Goal: Task Accomplishment & Management: Complete application form

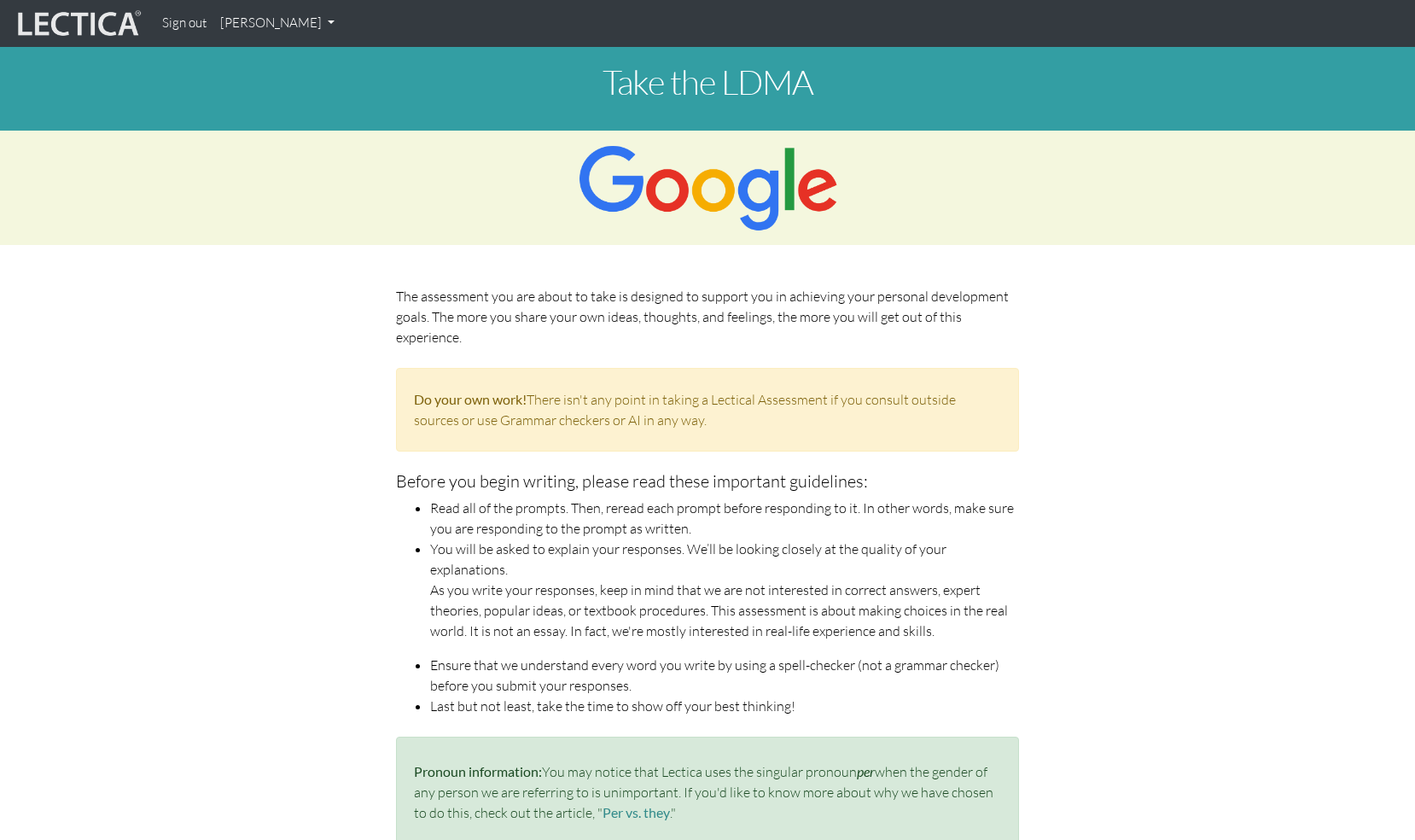
scroll to position [908, 16]
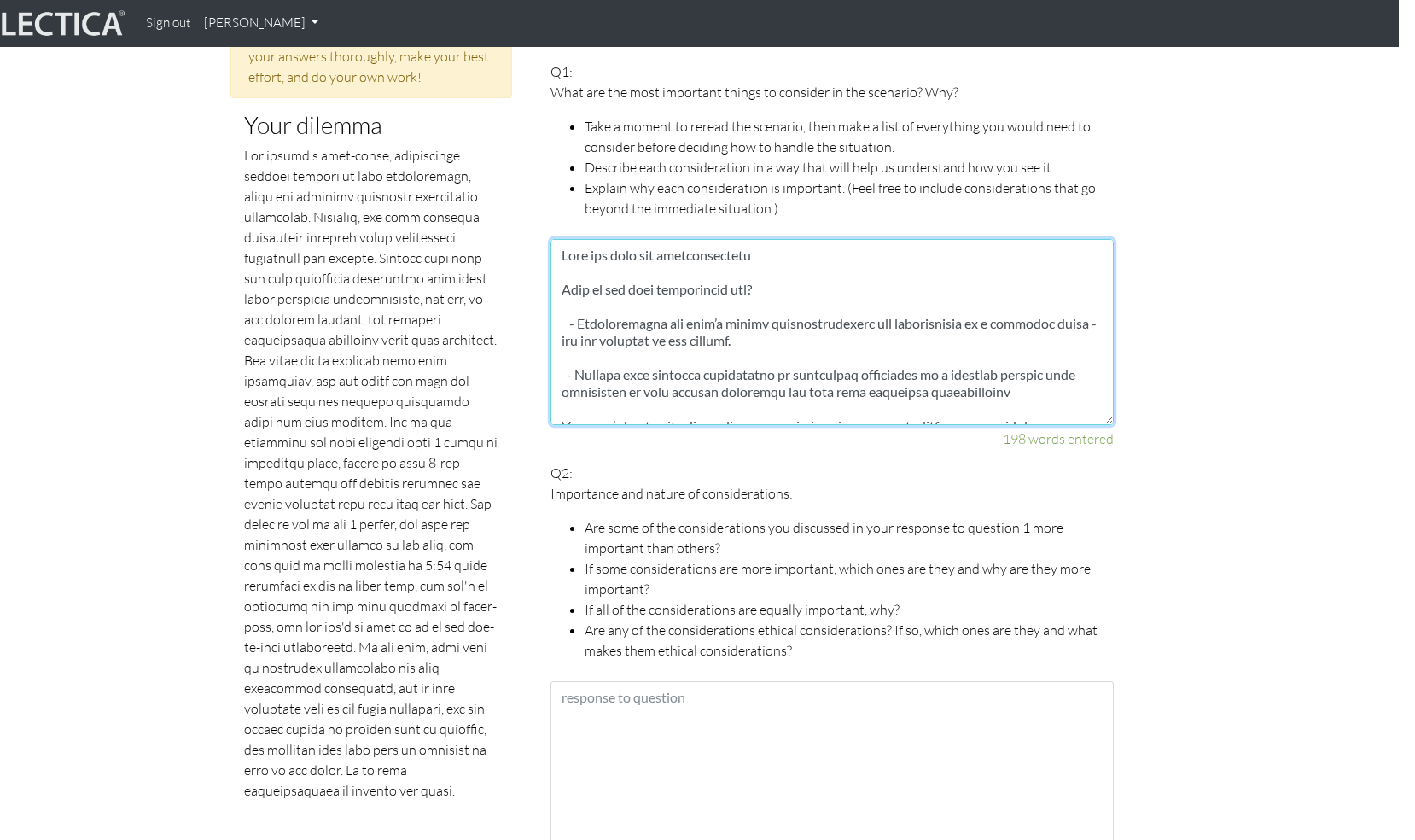
click at [638, 251] on textarea at bounding box center [831, 332] width 563 height 186
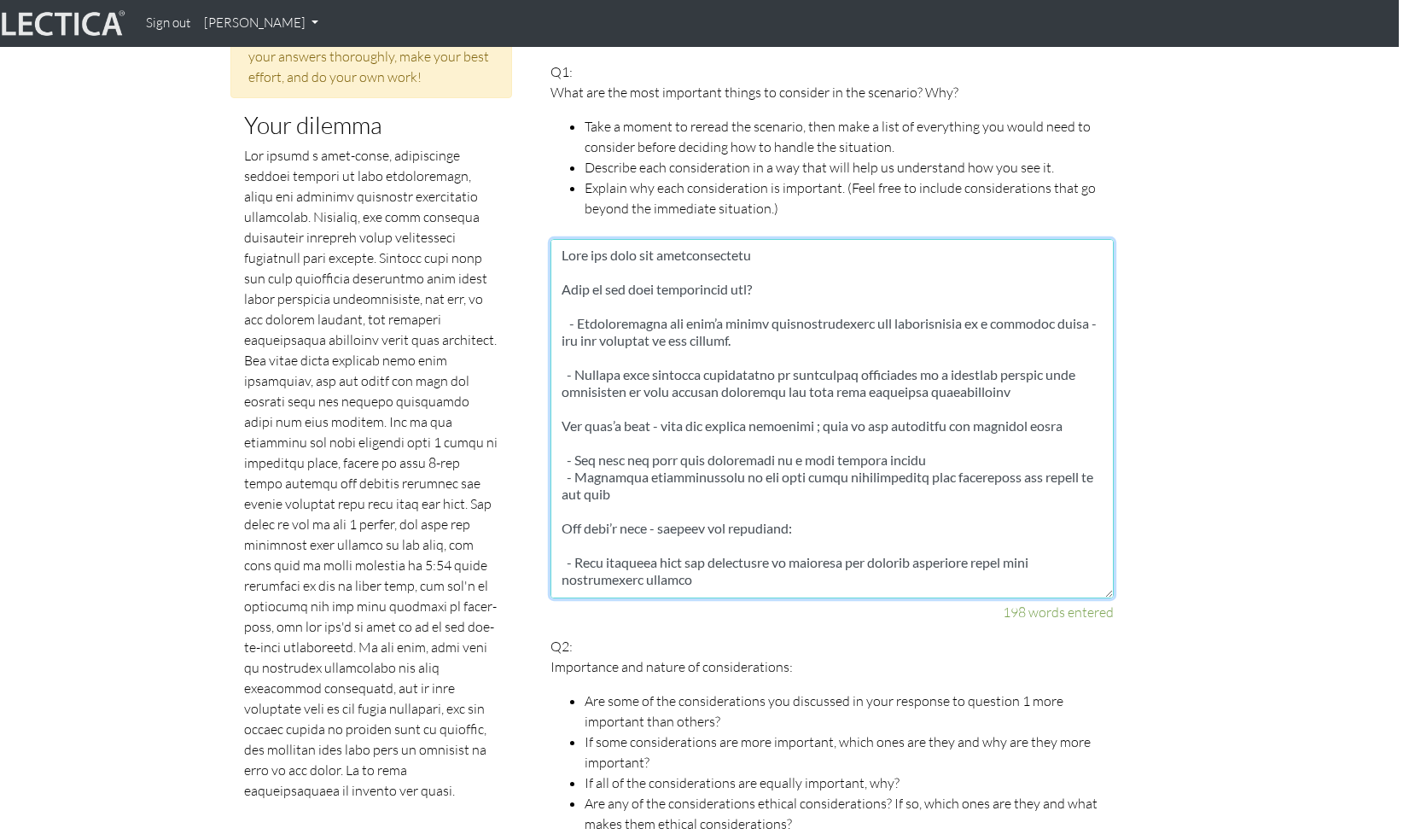
drag, startPoint x: 1110, startPoint y: 399, endPoint x: 1243, endPoint y: 573, distance: 219.0
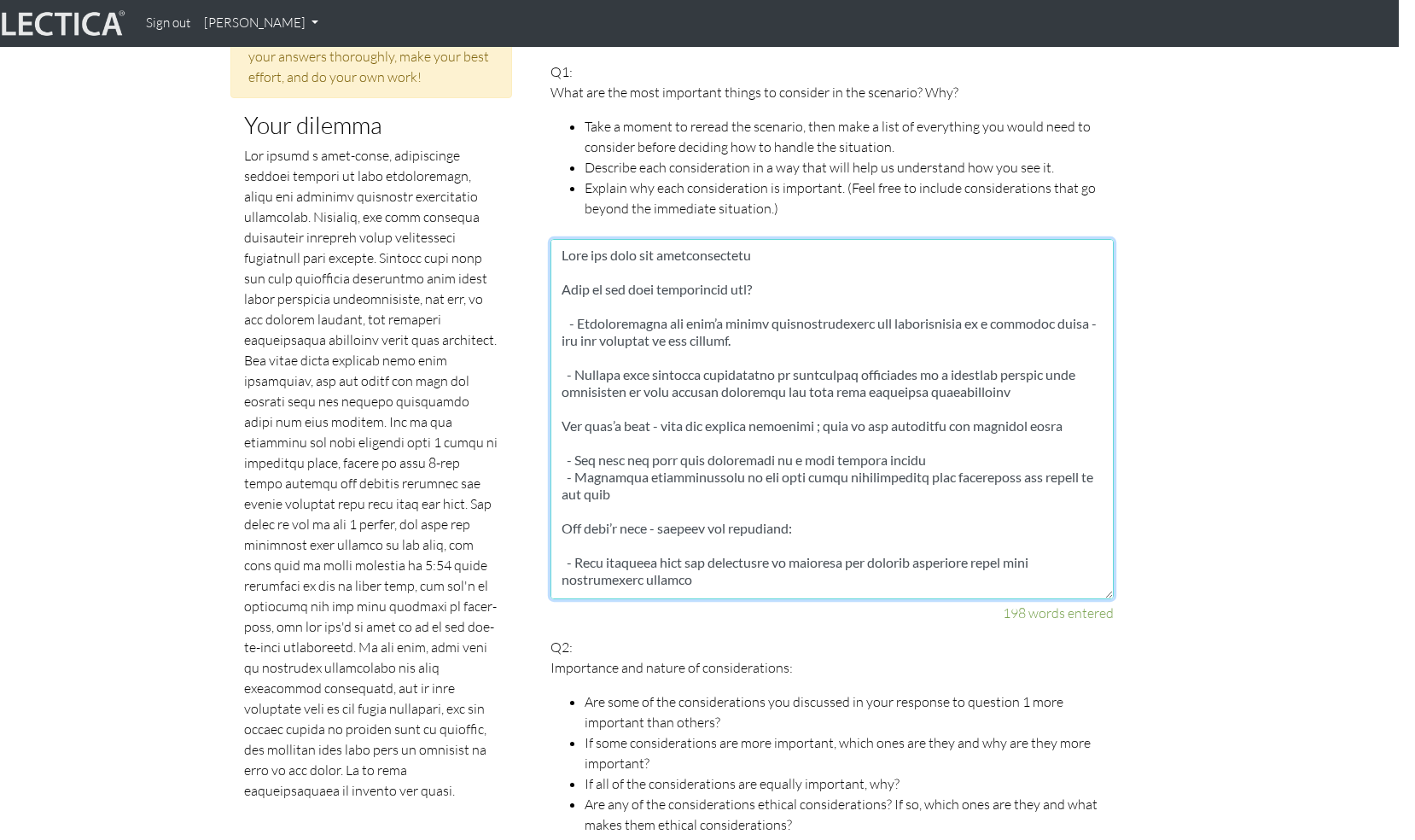
click at [766, 277] on textarea at bounding box center [831, 420] width 563 height 360
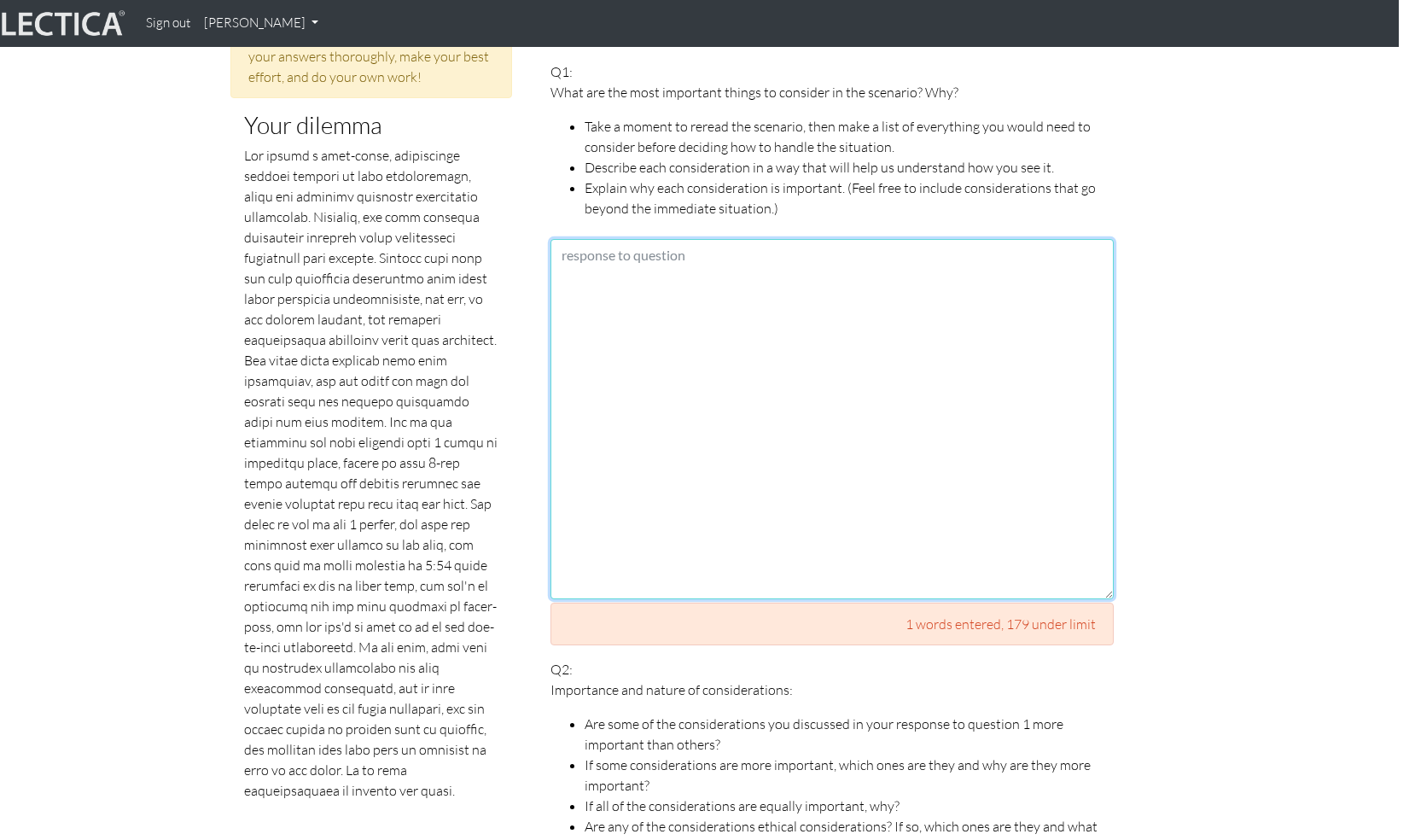
paste textarea "At the outset I will set myself the goal of ensuring the medium term viability …"
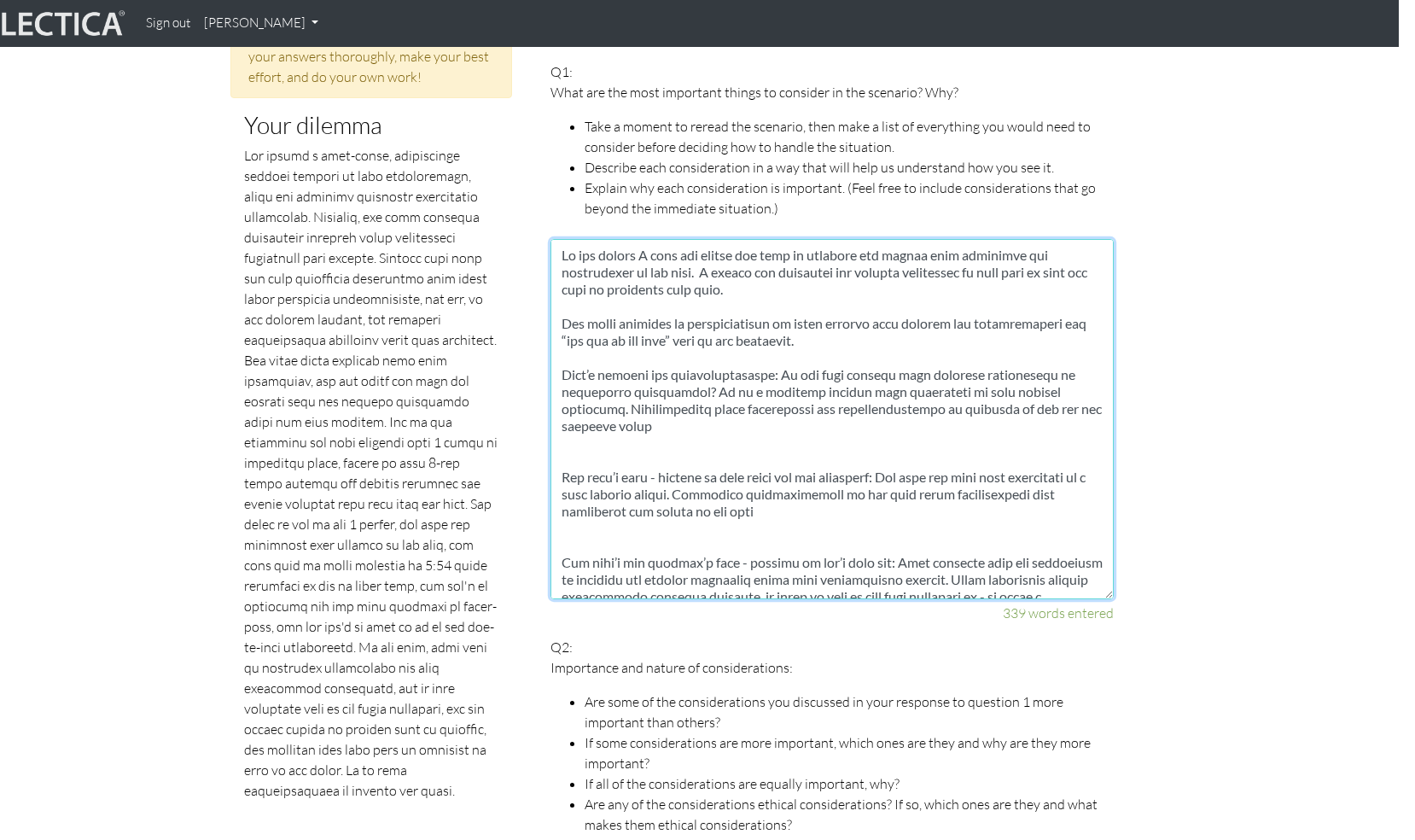
scroll to position [364, 0]
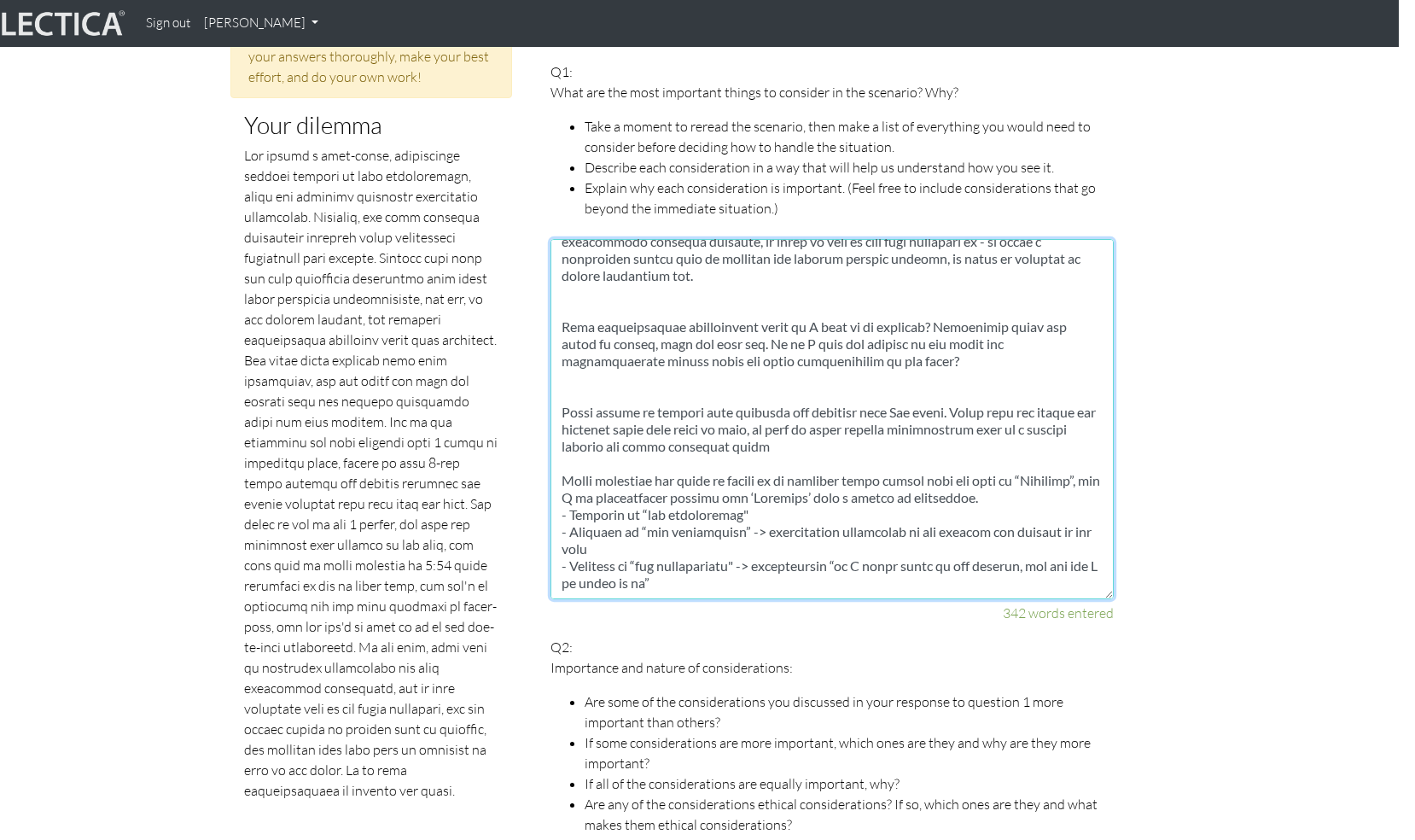
click at [999, 473] on textarea at bounding box center [831, 420] width 563 height 360
click at [987, 458] on textarea at bounding box center [831, 420] width 563 height 360
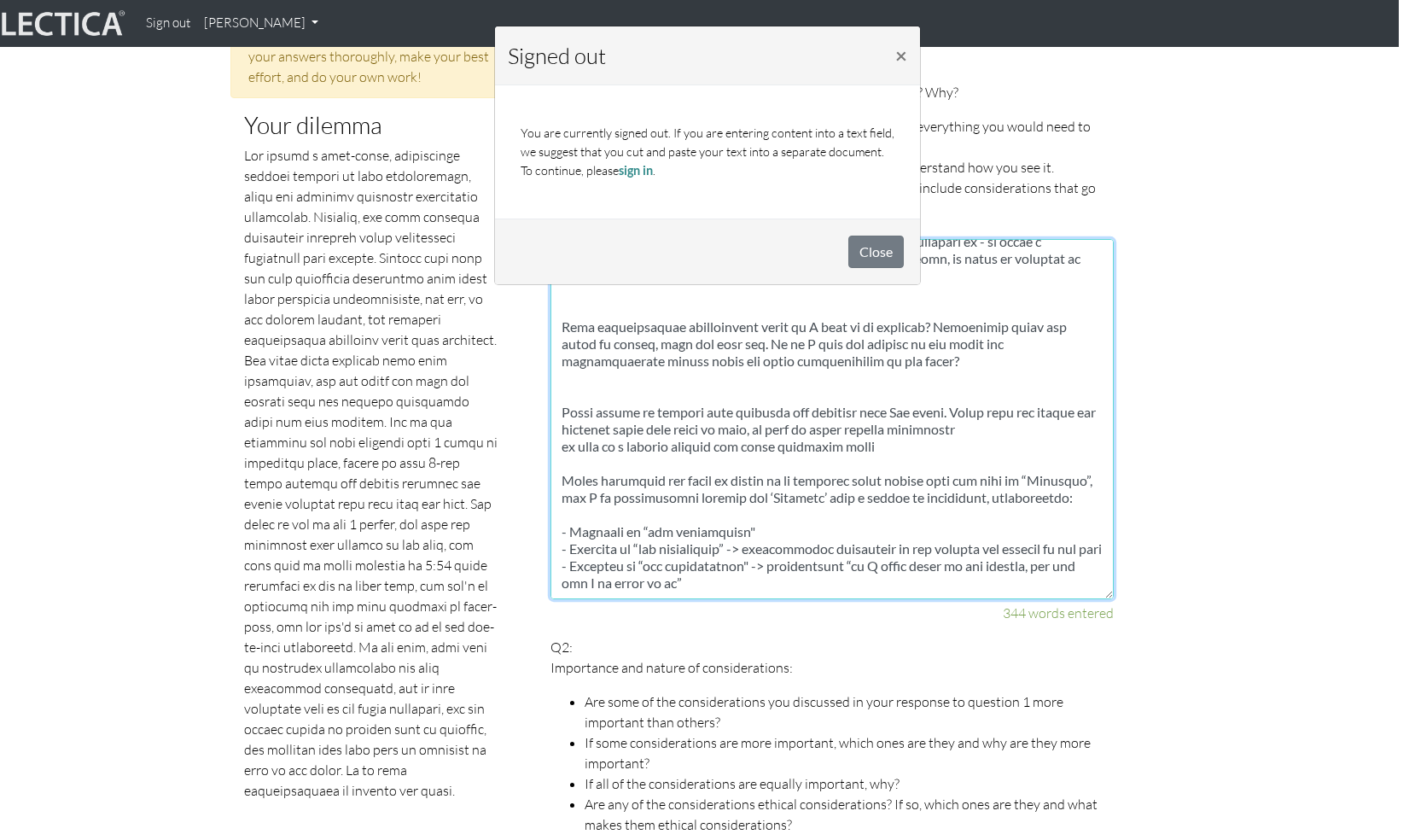
type textarea "At the outset I will set myself the goal of ensuring the medium term viability …"
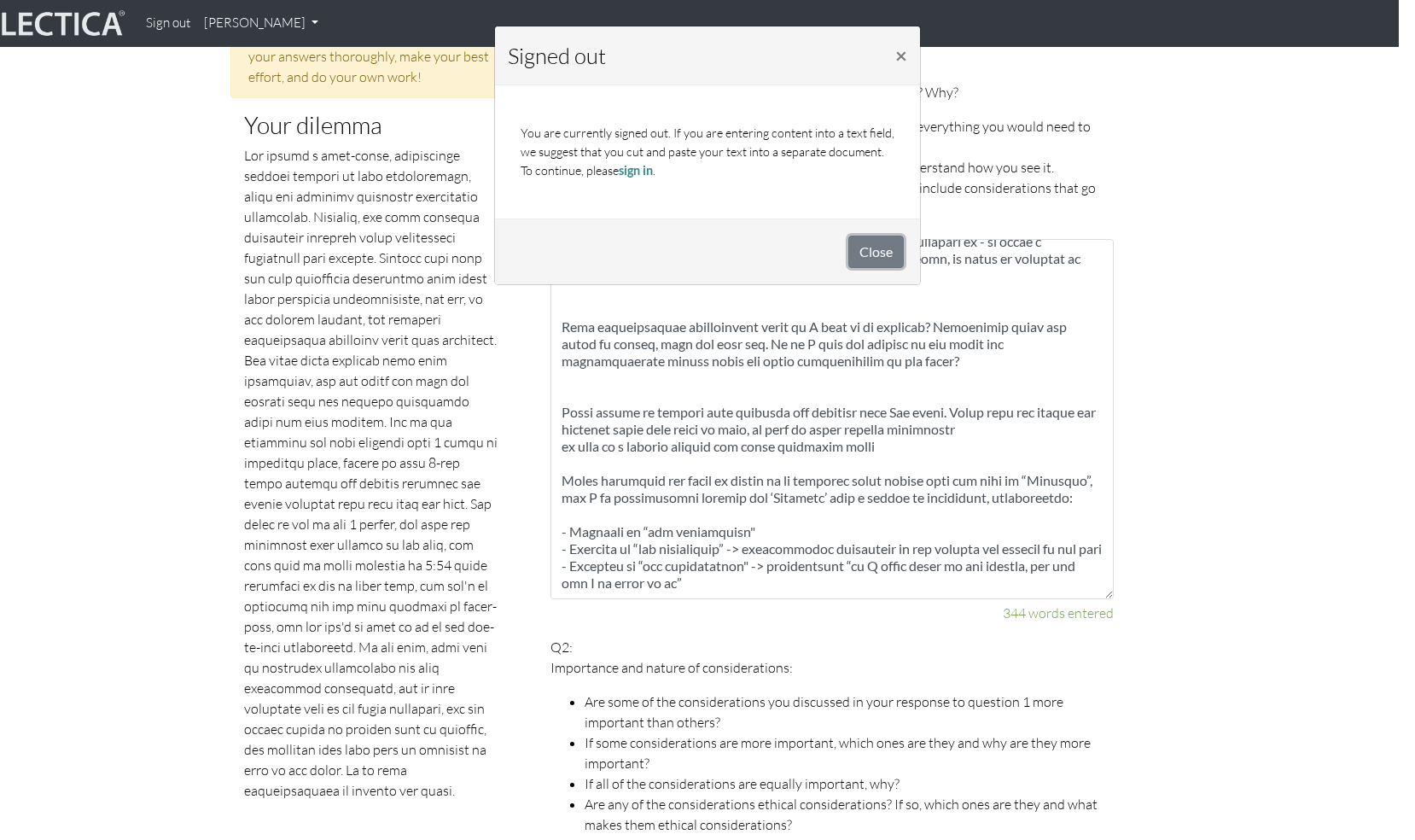
click at [864, 250] on button "Close" at bounding box center [877, 251] width 55 height 33
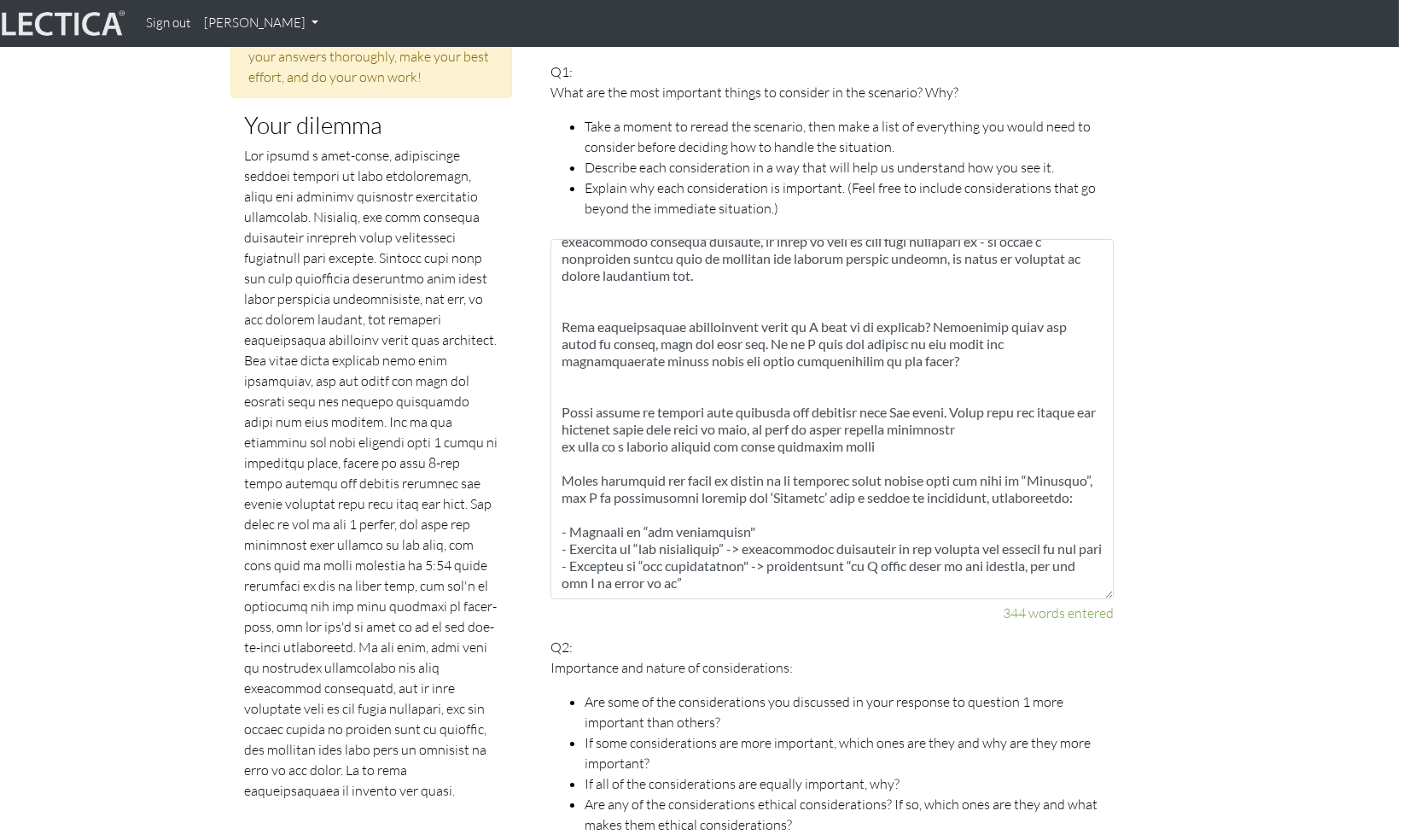
scroll to position [388, 0]
click at [265, 22] on link "[PERSON_NAME]" at bounding box center [260, 24] width 128 height 34
click at [252, 59] on link "My Profile" at bounding box center [283, 63] width 137 height 22
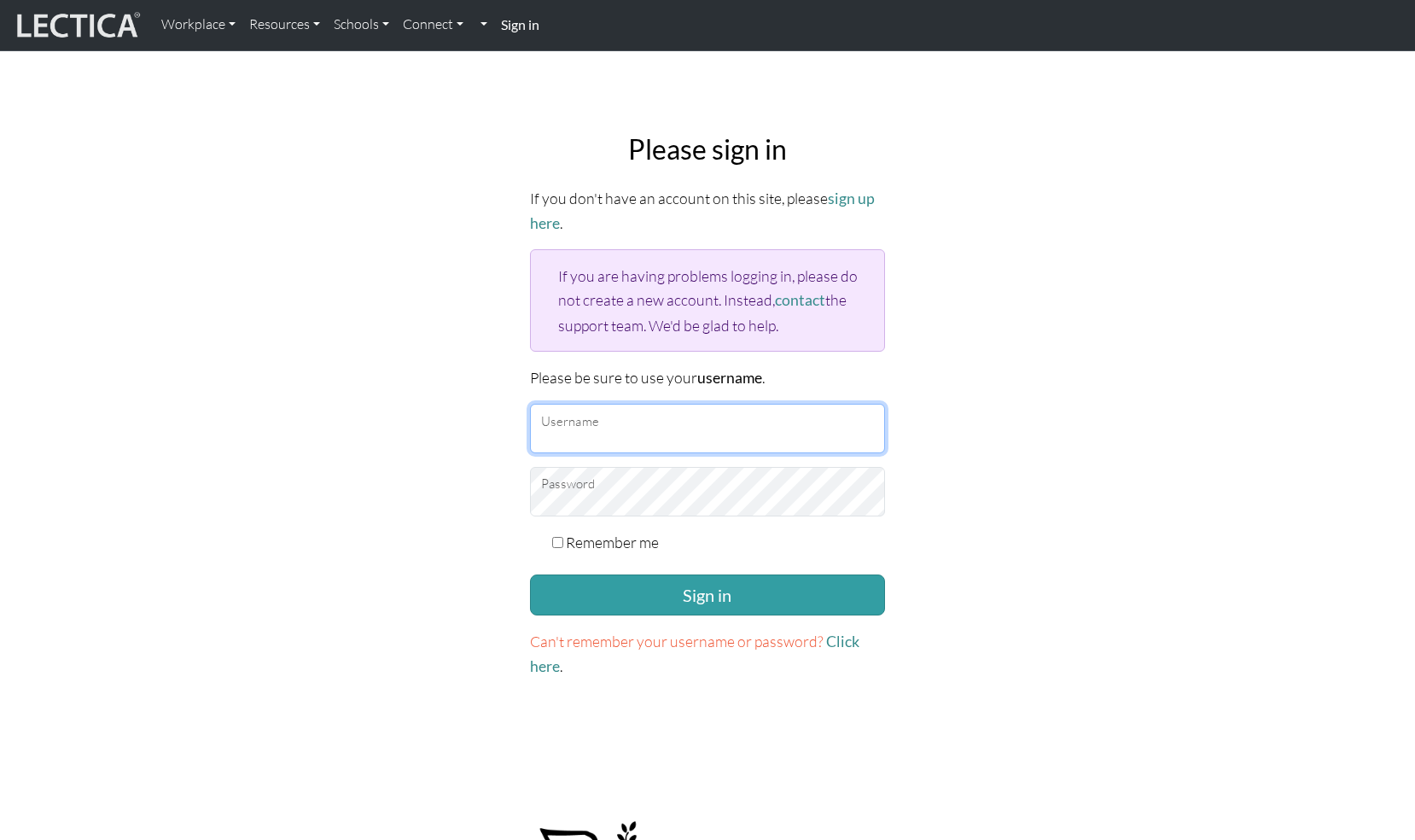
click at [622, 428] on input "Username" at bounding box center [708, 428] width 355 height 49
type input "gowron@google.com"
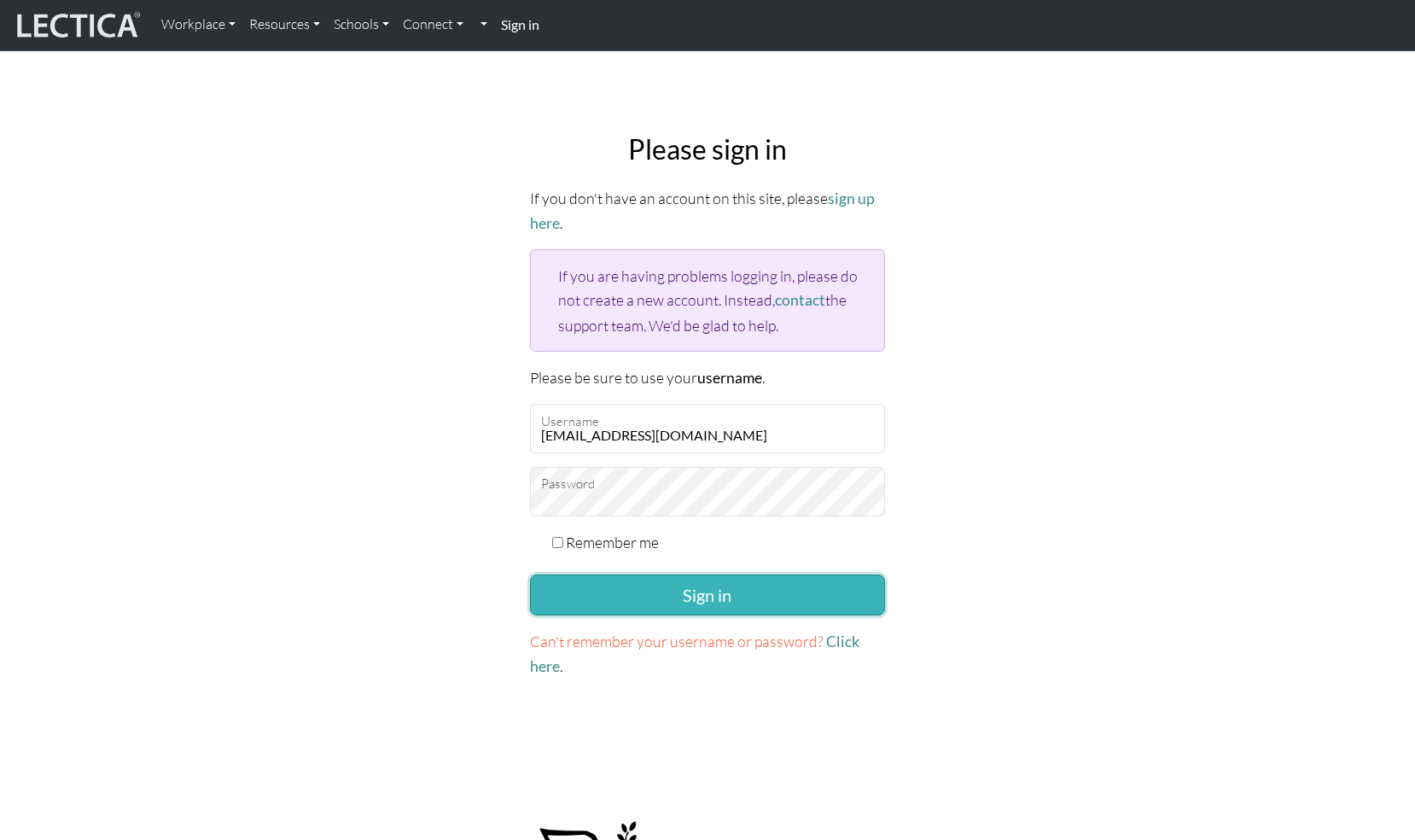
click at [742, 579] on button "Sign in" at bounding box center [708, 595] width 355 height 41
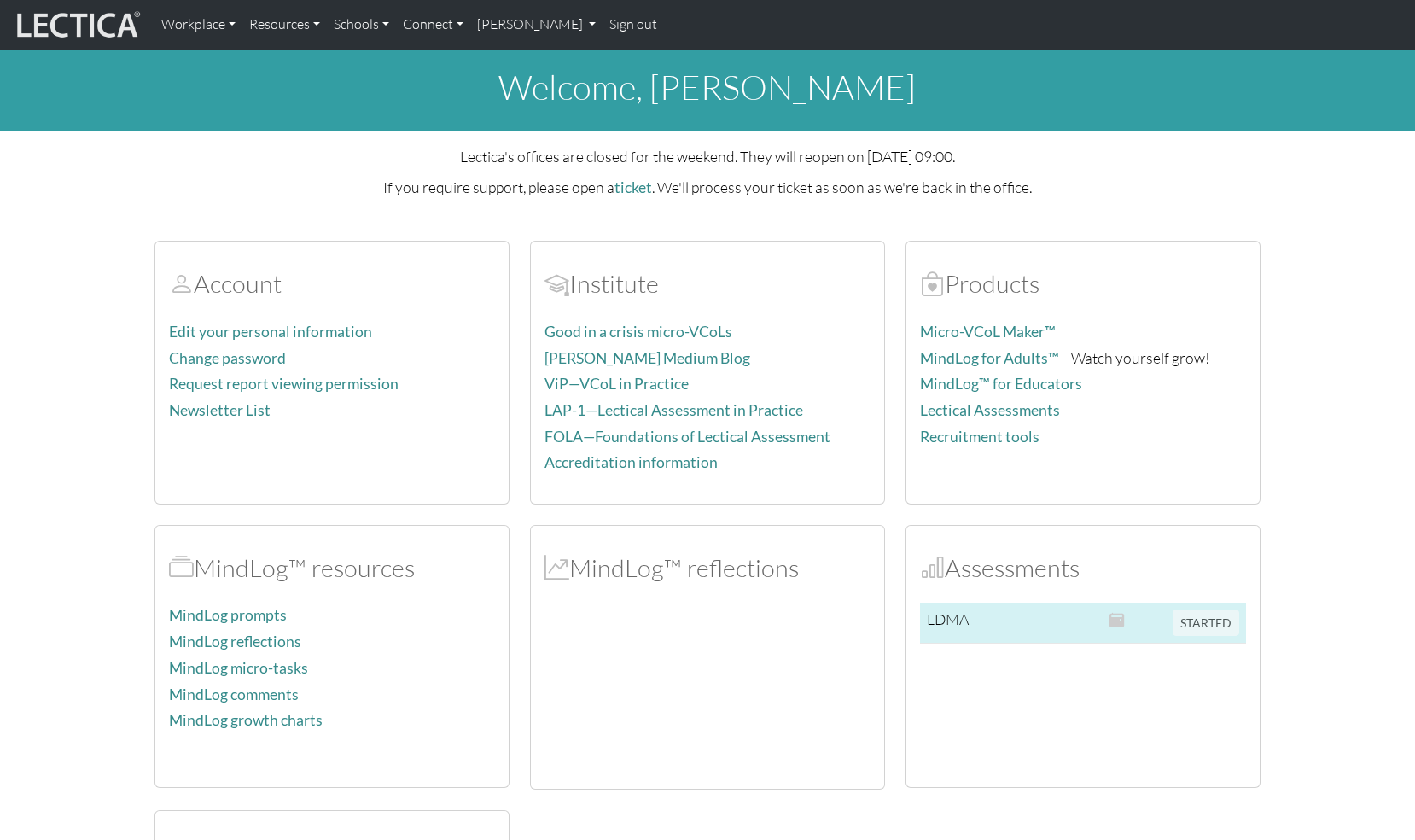
click at [1199, 618] on span "STARTED" at bounding box center [1205, 620] width 66 height 19
click at [968, 620] on td "LDMA" at bounding box center [956, 622] width 72 height 41
click at [1217, 614] on span "STARTED" at bounding box center [1205, 620] width 66 height 19
click at [1217, 617] on span "STARTED" at bounding box center [1205, 620] width 66 height 19
click at [1216, 630] on td "STARTED" at bounding box center [1206, 622] width 80 height 41
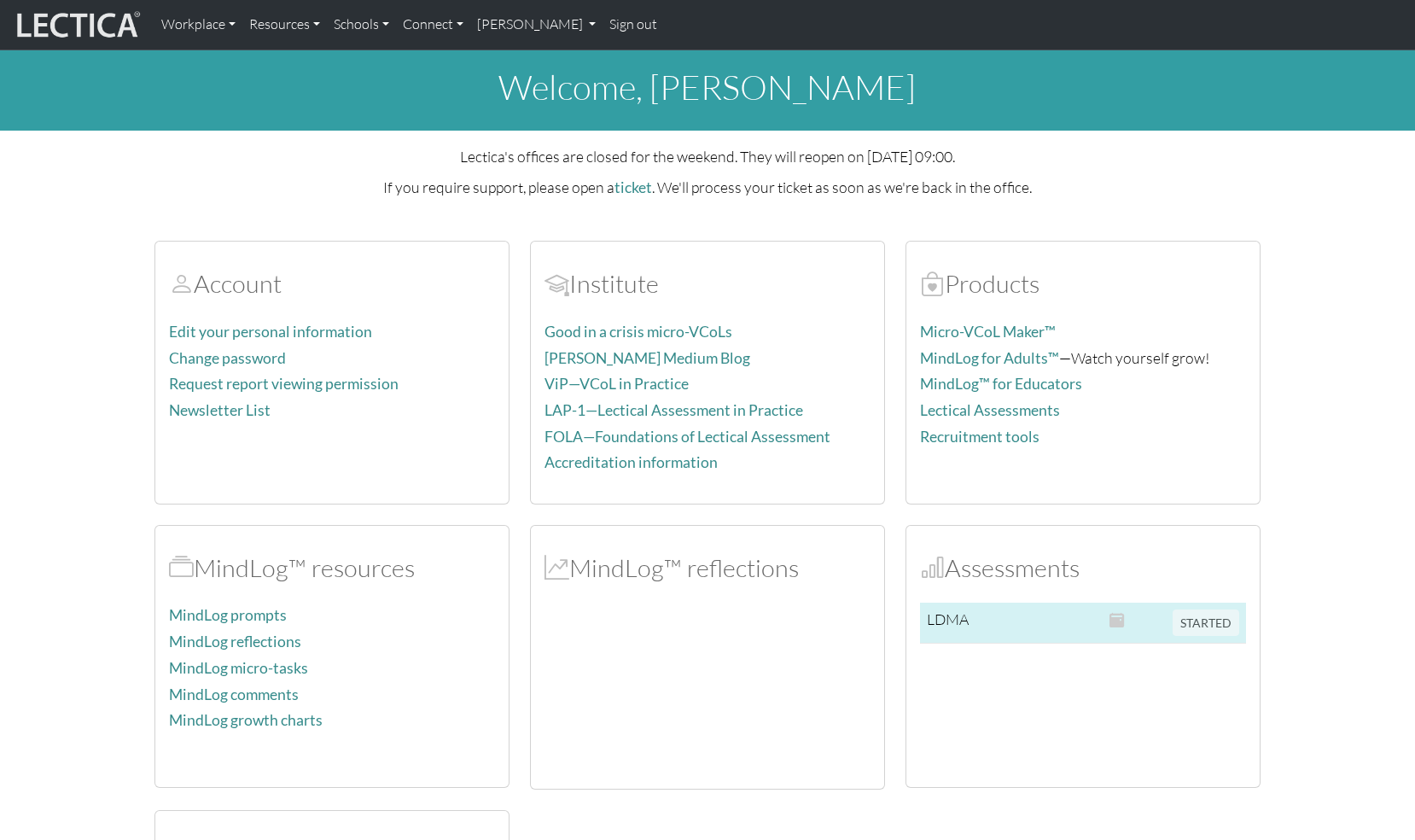
click at [1116, 616] on span at bounding box center [1118, 618] width 16 height 19
click at [937, 634] on td "LDMA" at bounding box center [956, 622] width 72 height 41
click at [1225, 462] on div "Micro-VCoL Maker™ MindLog for Adults™ —Watch yourself grow! MindLog™ for Educat…" at bounding box center [1084, 405] width 327 height 171
click at [1217, 619] on span "STARTED" at bounding box center [1205, 620] width 66 height 19
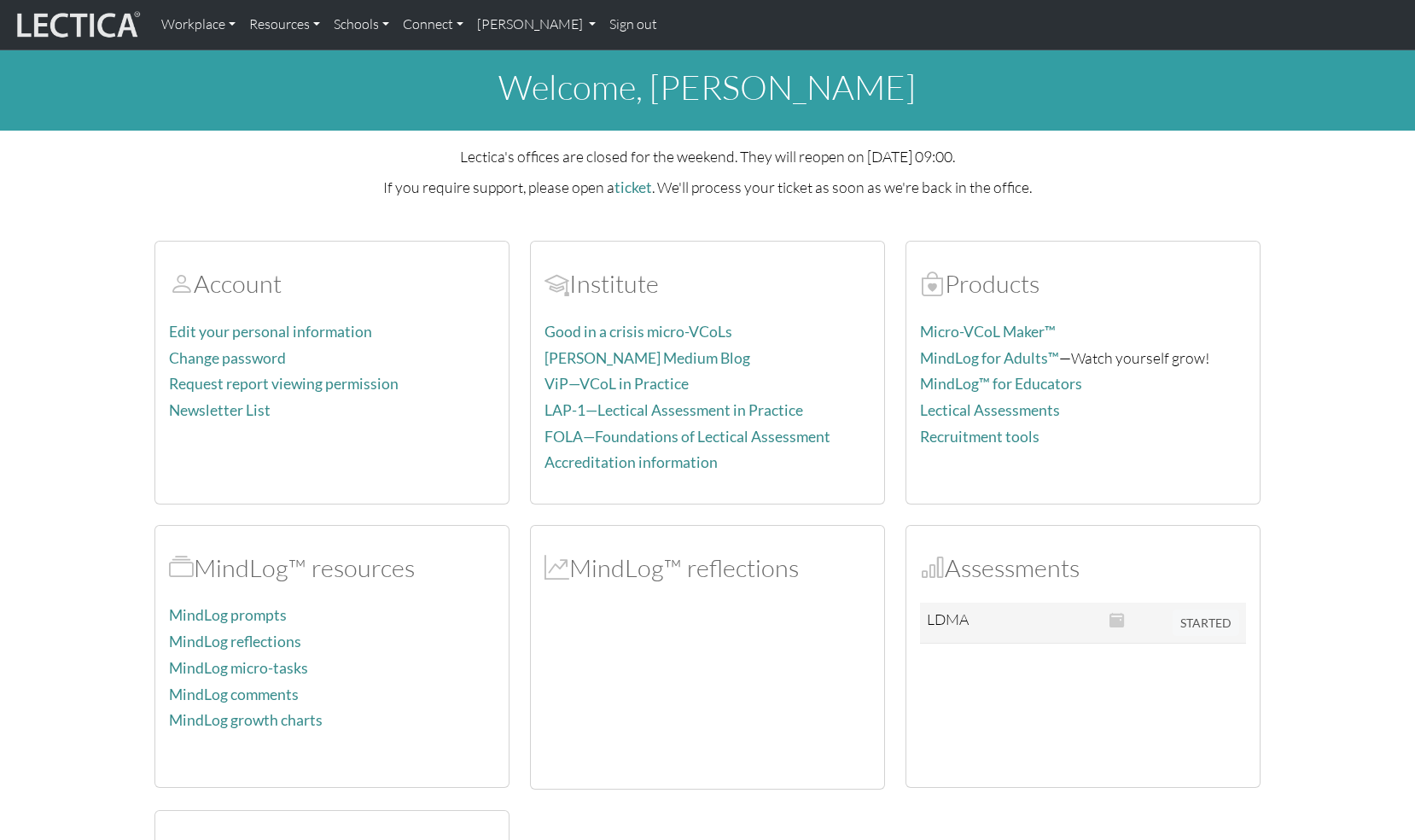
click at [277, 175] on p "If you require support, please open a ticket . We'll process your ticket as soo…" at bounding box center [708, 187] width 1106 height 25
click at [1207, 607] on td "STARTED" at bounding box center [1206, 622] width 80 height 41
click at [949, 619] on td "LDMA" at bounding box center [956, 622] width 72 height 41
click at [1204, 632] on td "STARTED" at bounding box center [1206, 622] width 80 height 41
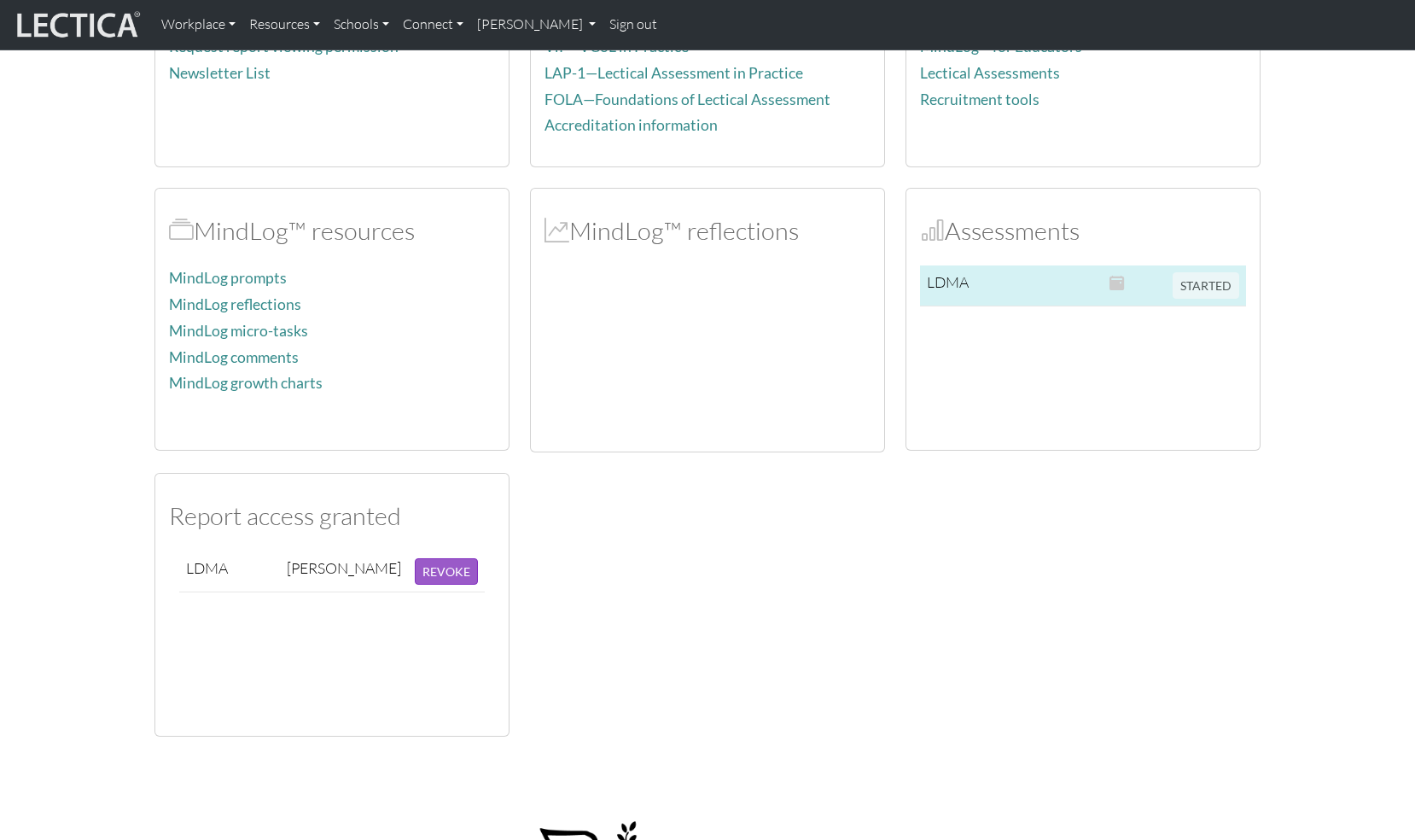
scroll to position [347, 0]
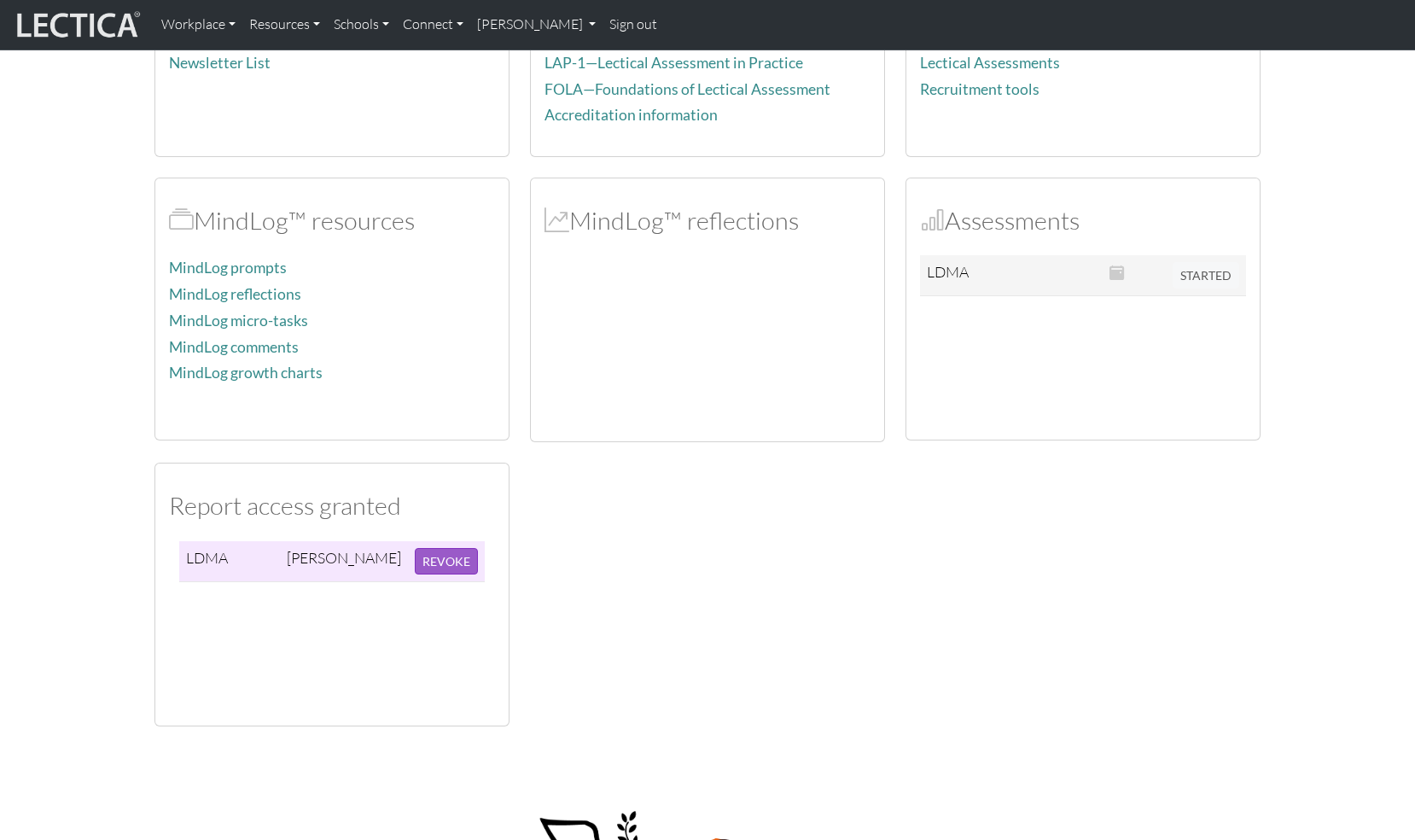
click at [215, 557] on td "LDMA" at bounding box center [230, 561] width 101 height 41
click at [784, 559] on div "Account Edit your personal information Change password Request report viewing p…" at bounding box center [708, 299] width 1127 height 854
click at [1070, 536] on div "Account Edit your personal information Change password Request report viewing p…" at bounding box center [708, 299] width 1127 height 854
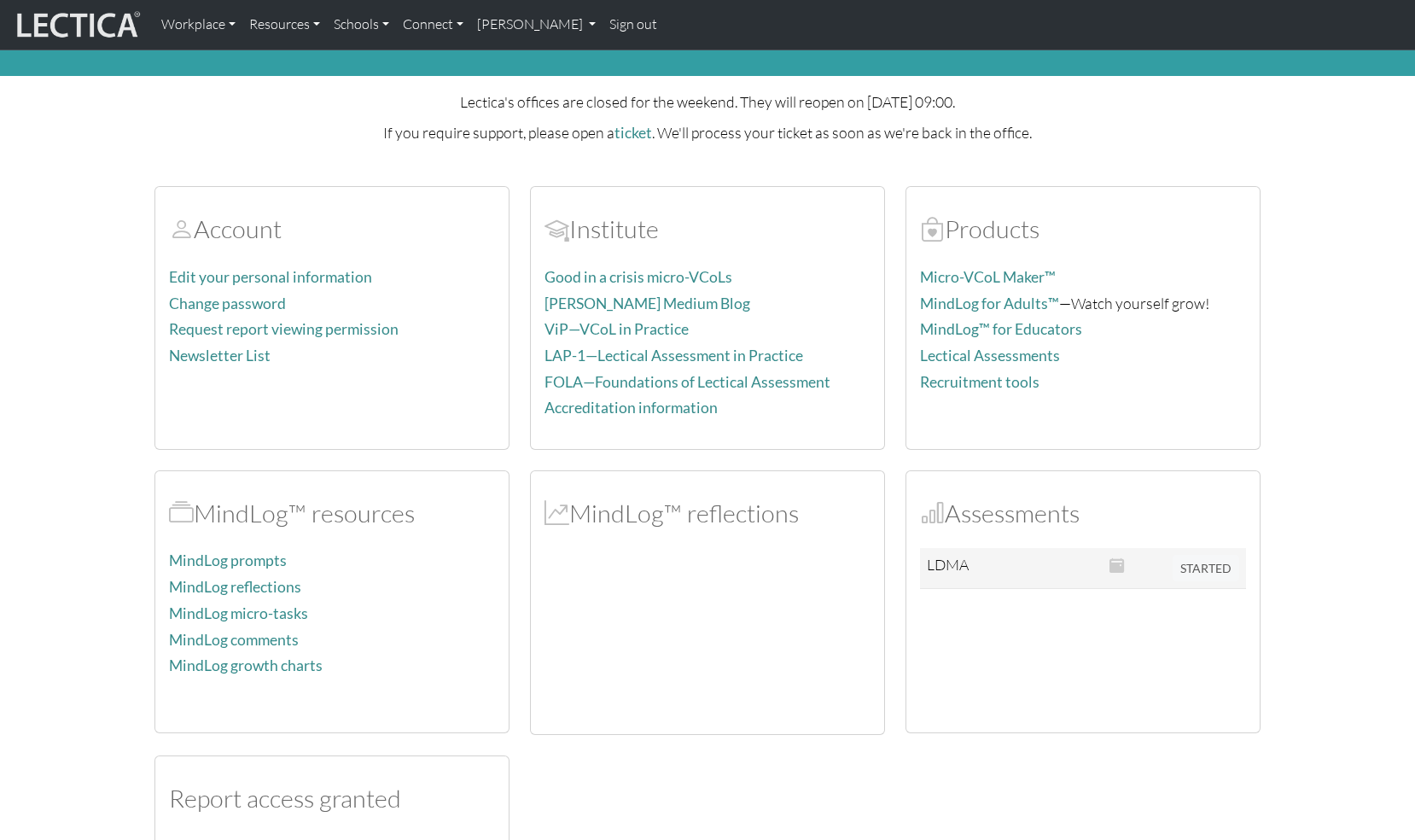
scroll to position [65, 0]
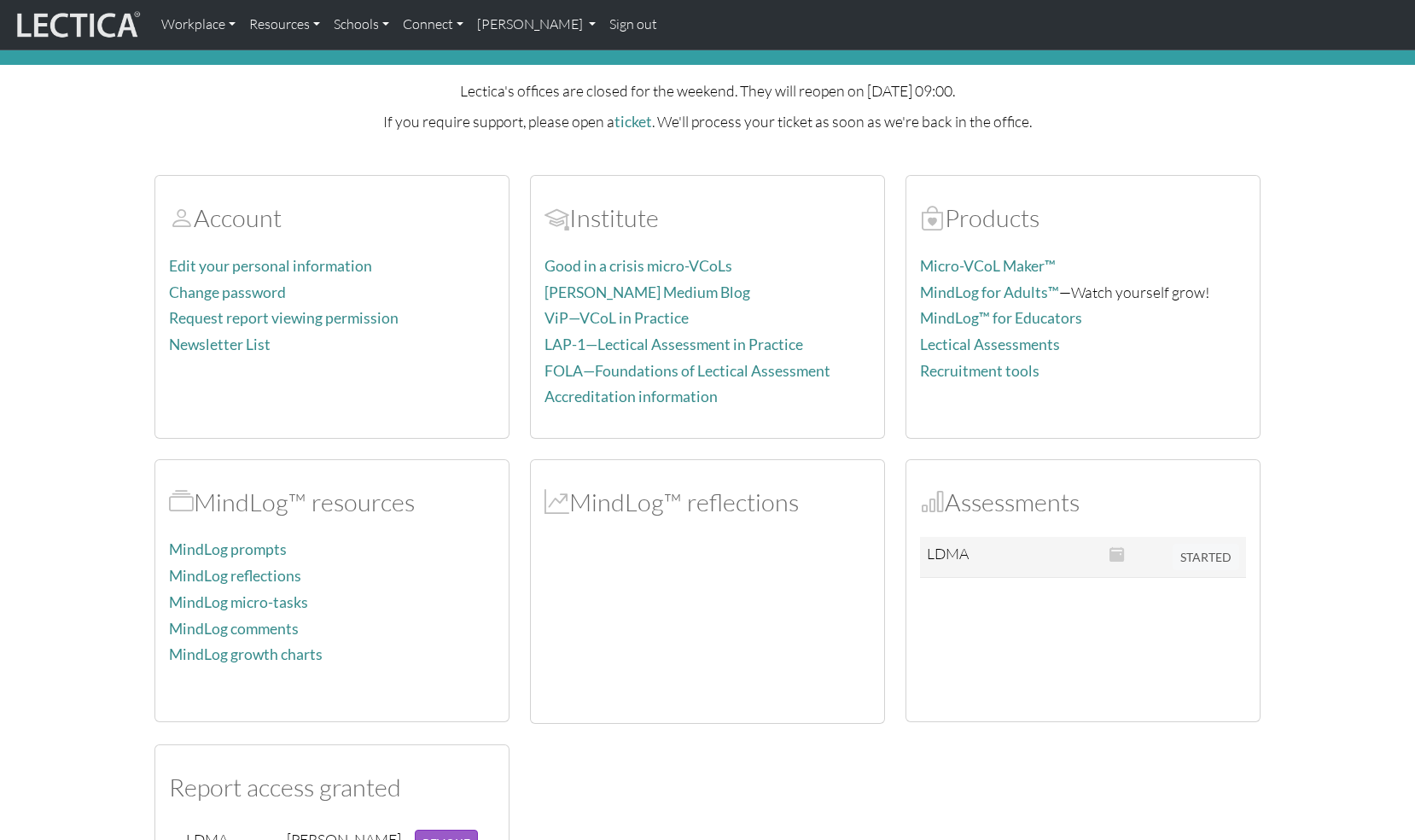
click at [1070, 537] on td at bounding box center [1047, 557] width 110 height 41
click at [297, 127] on p "If you require support, please open a ticket . We'll process your ticket as soo…" at bounding box center [708, 121] width 1106 height 25
